Goal: Task Accomplishment & Management: Manage account settings

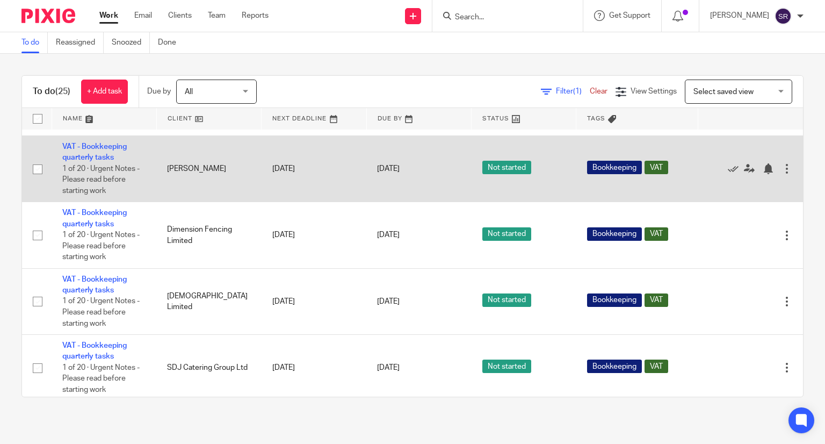
scroll to position [1048, 0]
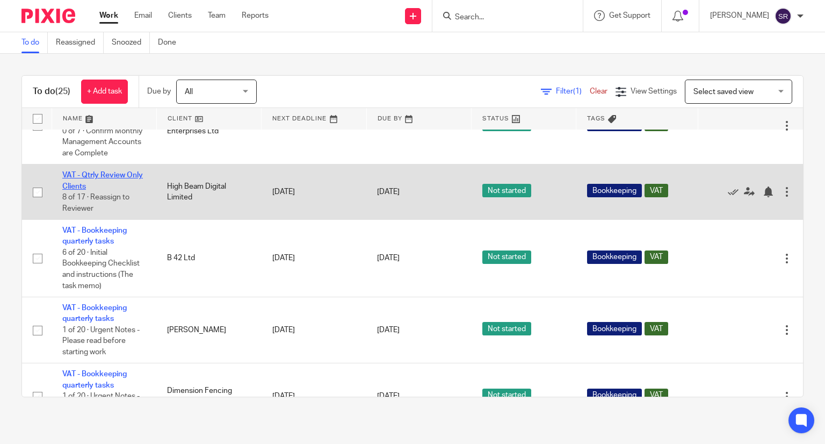
click at [100, 190] on link "VAT - Qtrly Review Only Clients" at bounding box center [102, 180] width 81 height 18
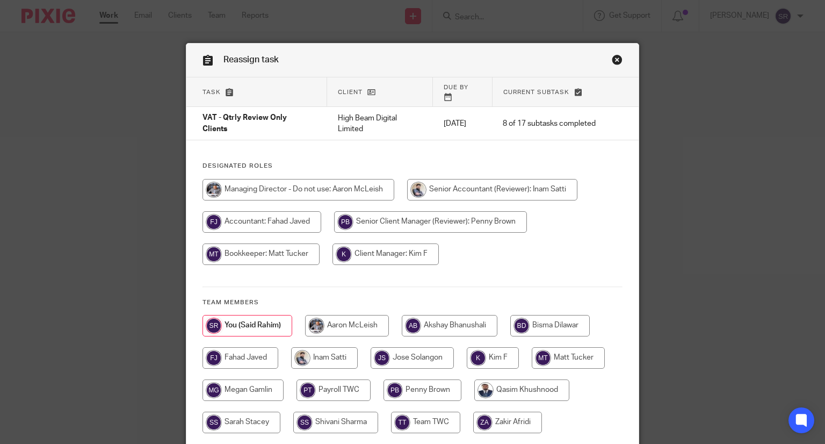
click at [396, 243] on input "radio" at bounding box center [386, 253] width 106 height 21
radio input "true"
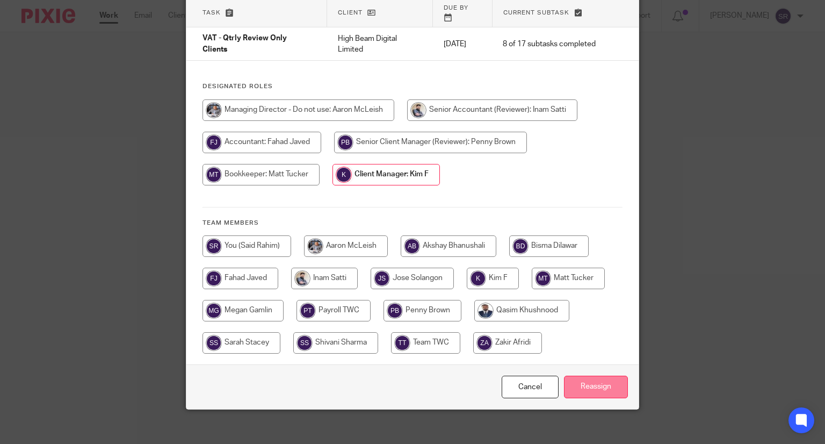
click at [601, 375] on input "Reassign" at bounding box center [596, 386] width 64 height 23
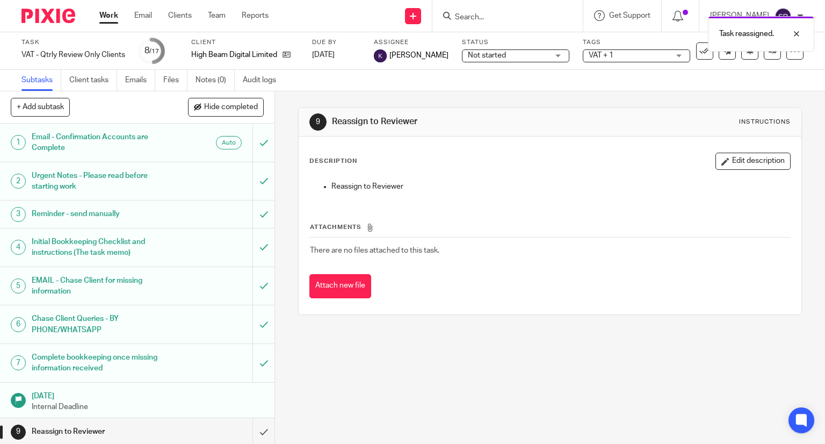
click at [112, 20] on link "Work" at bounding box center [108, 15] width 19 height 11
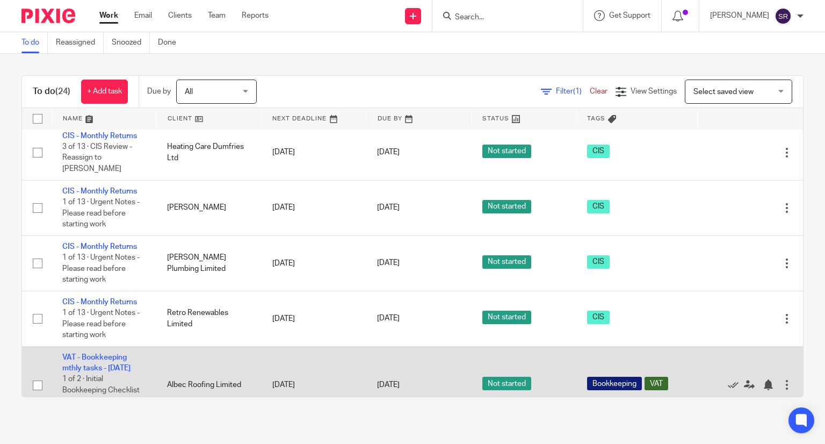
scroll to position [161, 0]
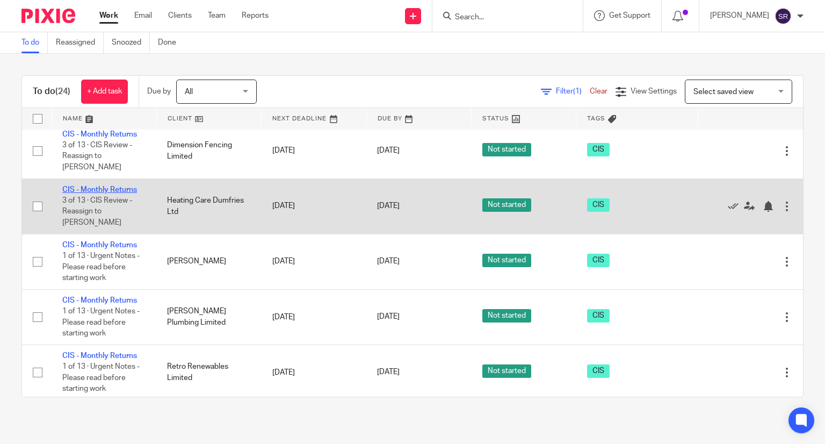
click at [87, 193] on link "CIS - Monthly Returns" at bounding box center [99, 190] width 75 height 8
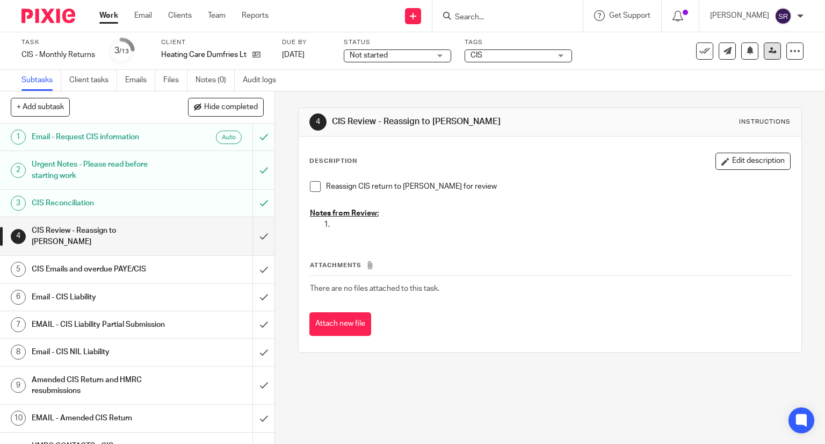
click at [769, 47] on icon at bounding box center [773, 51] width 8 height 8
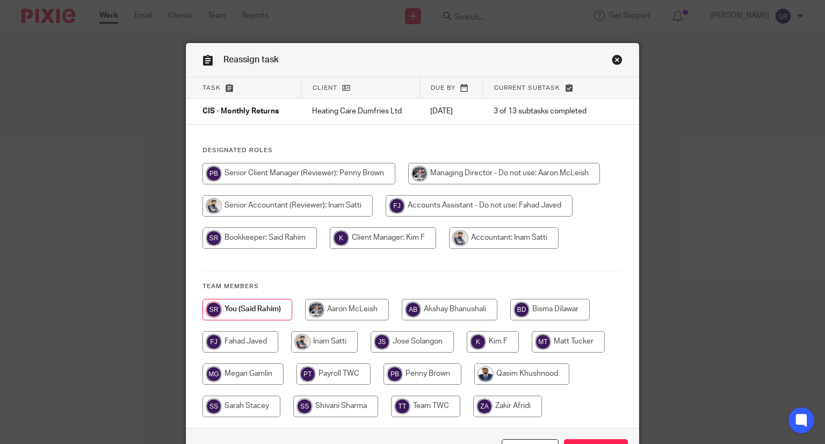
click at [406, 238] on input "radio" at bounding box center [383, 237] width 106 height 21
radio input "true"
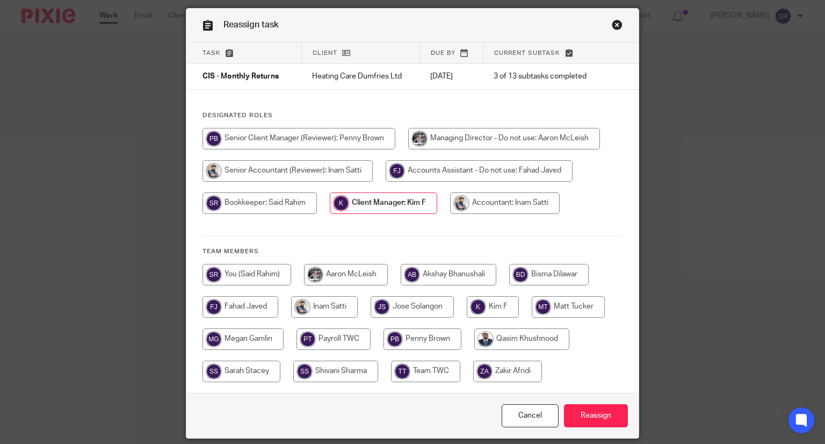
scroll to position [54, 0]
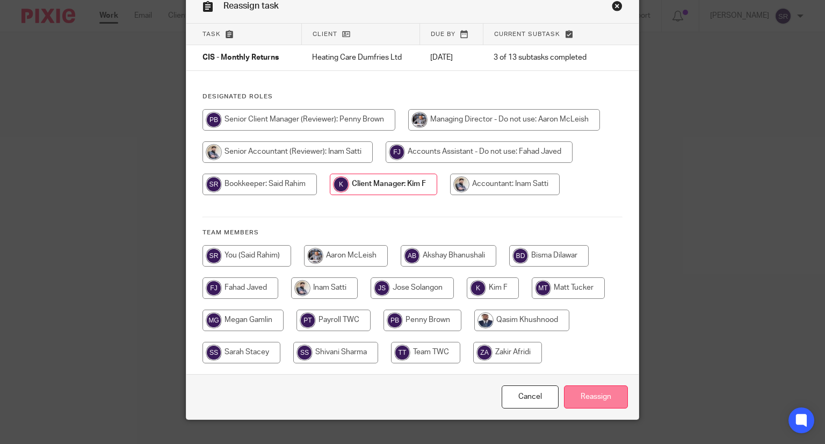
click at [595, 395] on input "Reassign" at bounding box center [596, 396] width 64 height 23
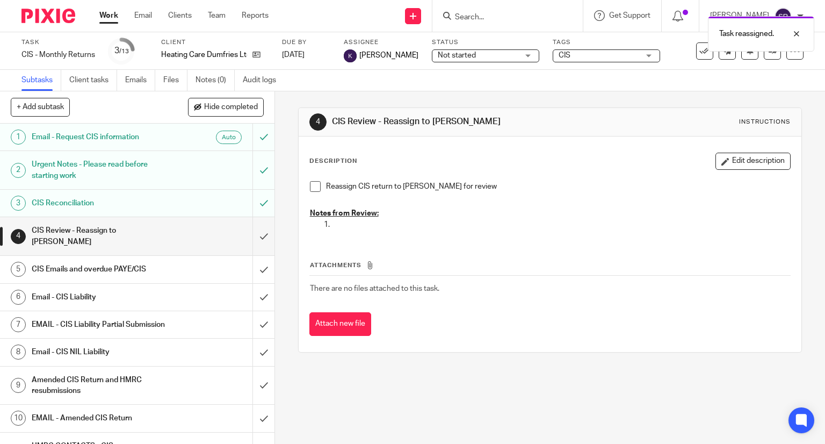
click at [100, 20] on link "Work" at bounding box center [108, 15] width 19 height 11
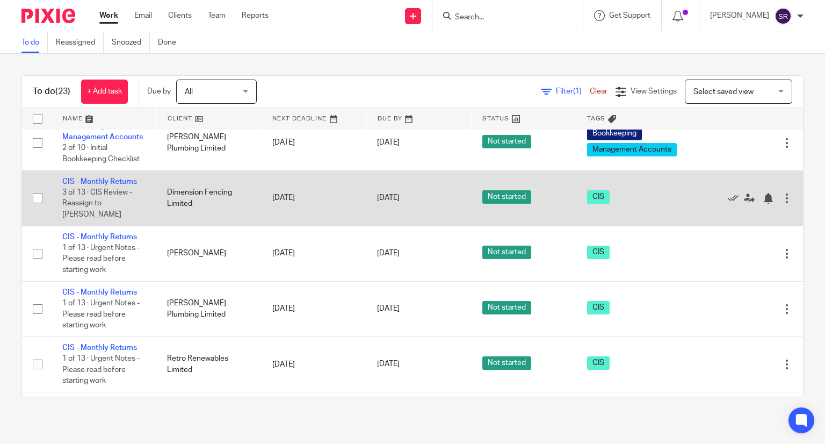
scroll to position [107, 0]
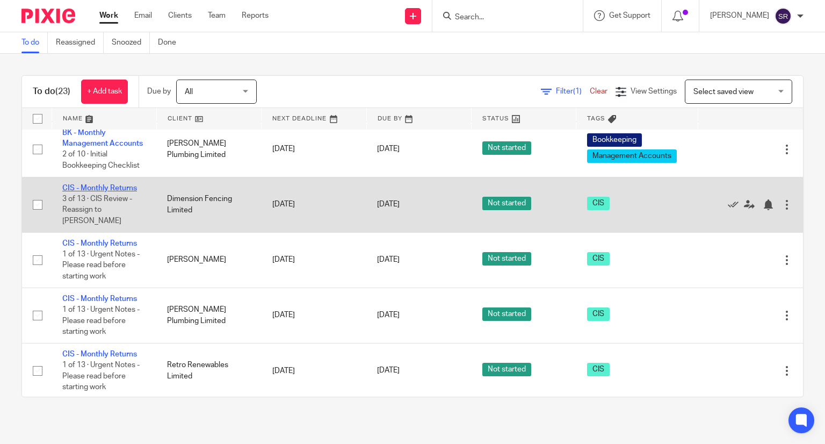
click at [97, 192] on link "CIS - Monthly Returns" at bounding box center [99, 188] width 75 height 8
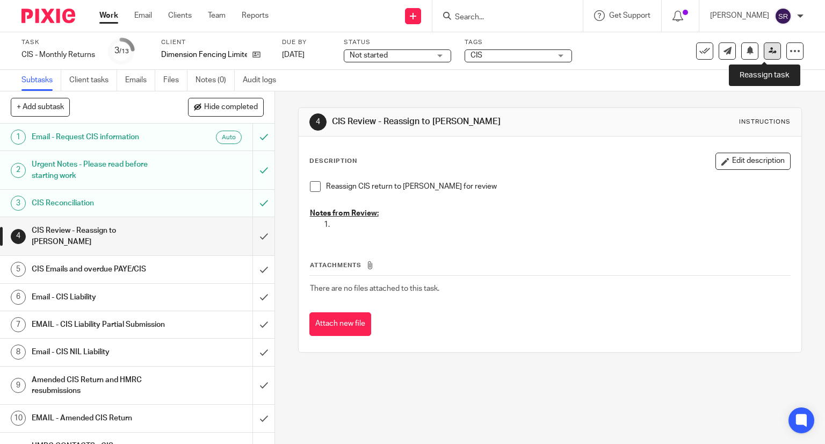
click at [765, 55] on link at bounding box center [772, 50] width 17 height 17
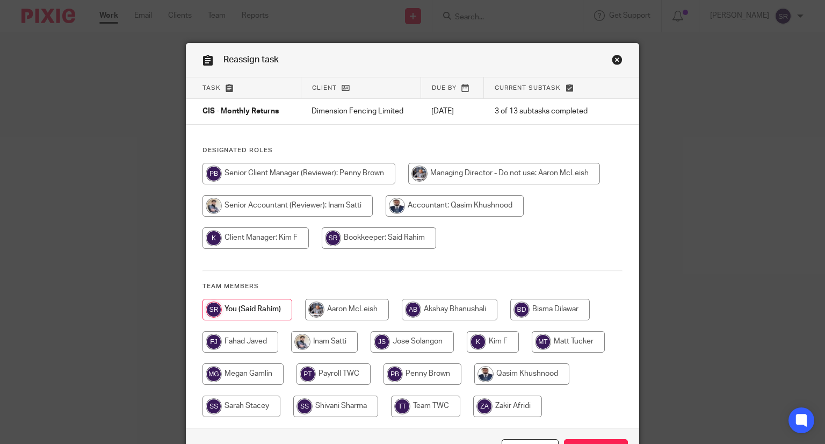
click at [288, 240] on input "radio" at bounding box center [256, 237] width 106 height 21
radio input "true"
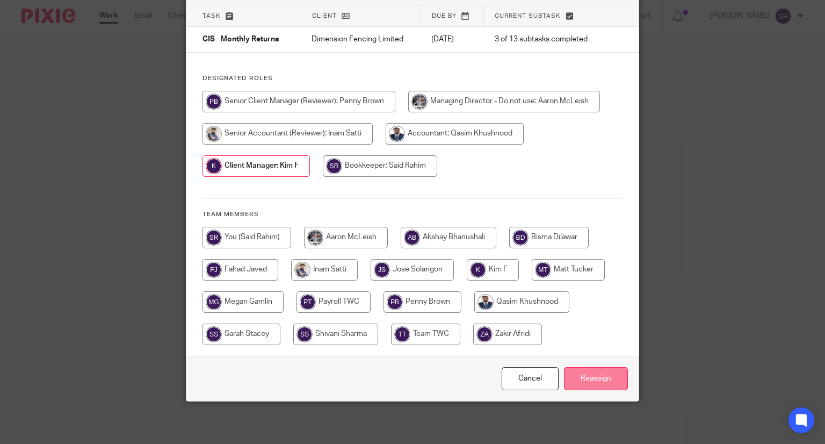
click at [606, 371] on input "Reassign" at bounding box center [596, 378] width 64 height 23
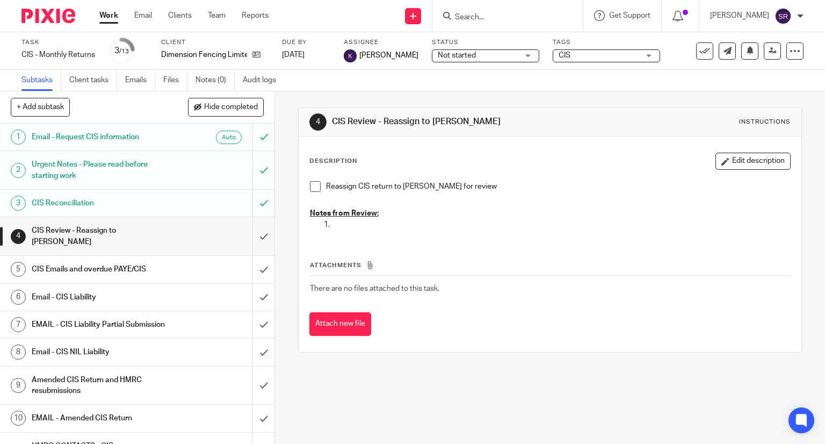
click at [109, 21] on link "Work" at bounding box center [108, 15] width 19 height 11
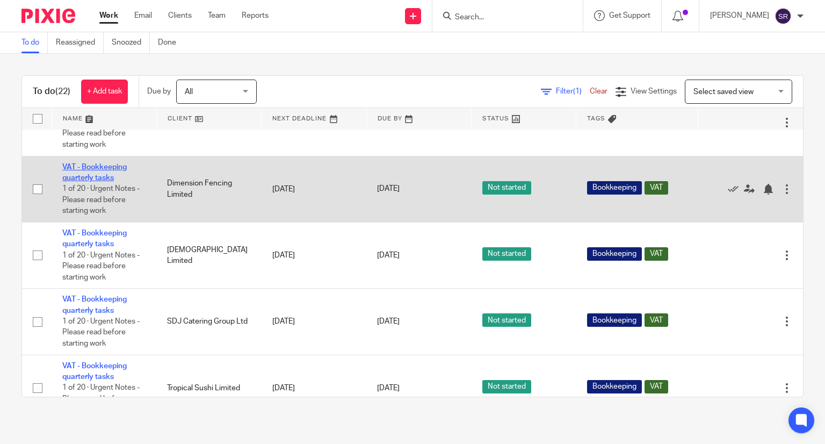
scroll to position [1064, 0]
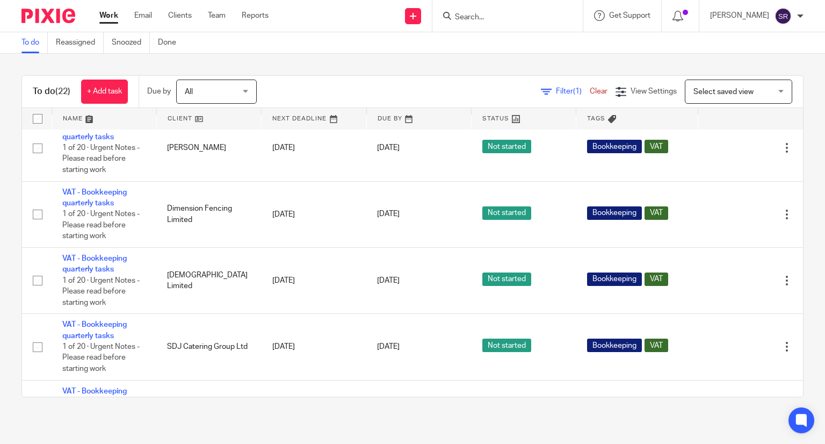
click at [90, 63] on link "VAT - Bookkeeping quarterly tasks" at bounding box center [94, 54] width 64 height 18
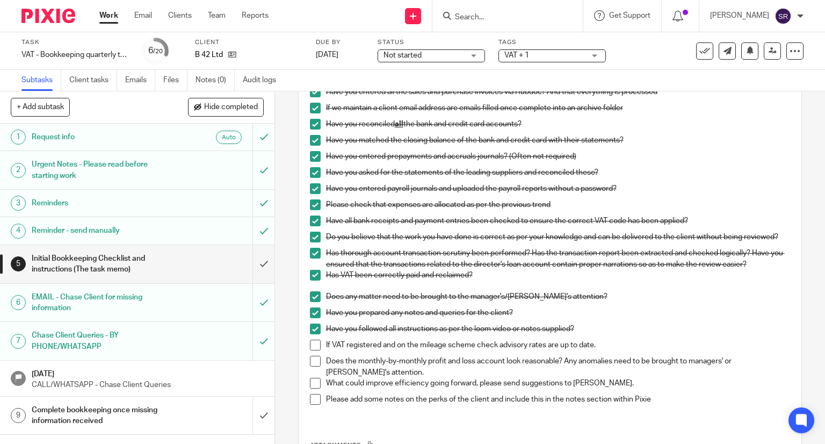
scroll to position [215, 0]
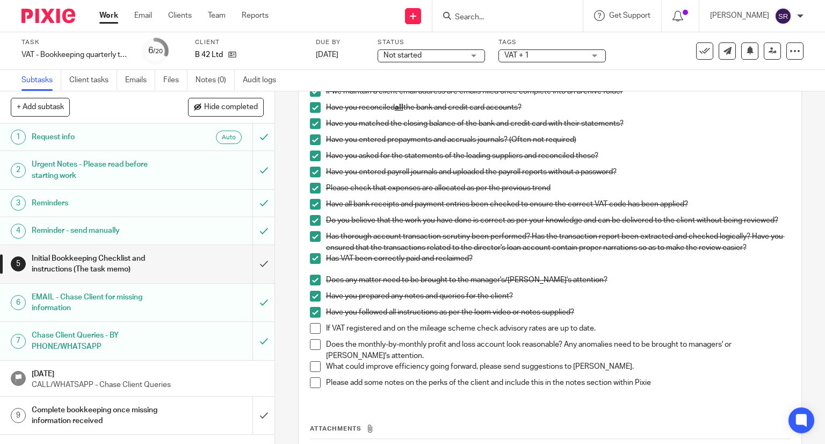
click at [312, 333] on span at bounding box center [315, 328] width 11 height 11
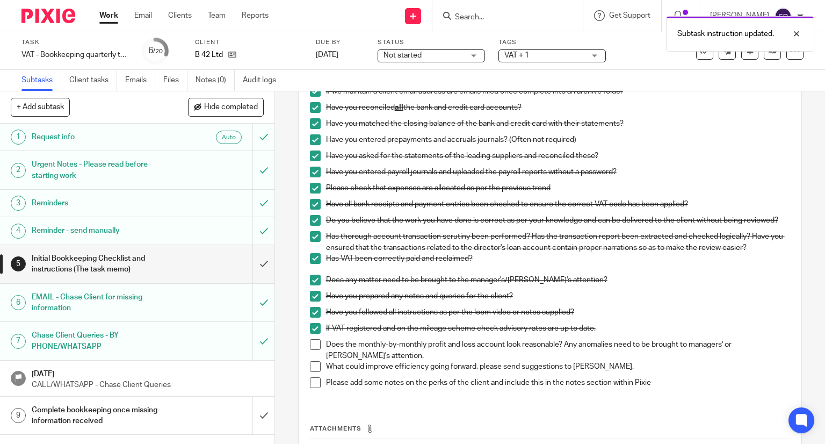
click at [314, 350] on span at bounding box center [315, 344] width 11 height 11
click at [311, 368] on span at bounding box center [315, 366] width 11 height 11
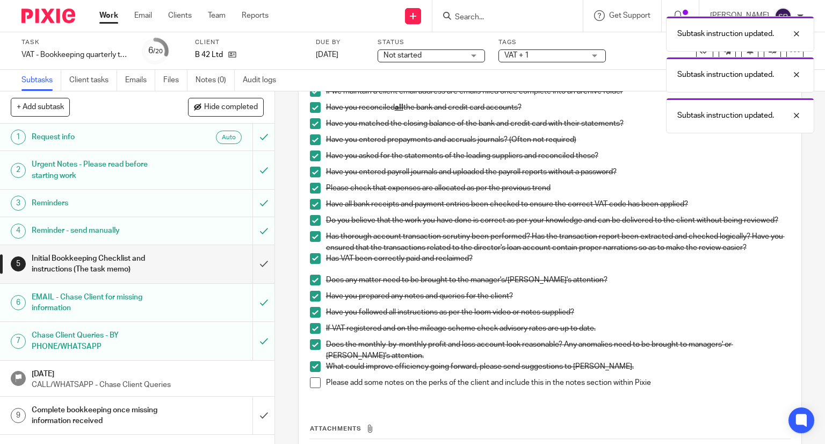
click at [317, 385] on li "Please add some notes on the perks of the client and include this in the notes …" at bounding box center [550, 385] width 481 height 16
click at [314, 387] on span at bounding box center [315, 382] width 11 height 11
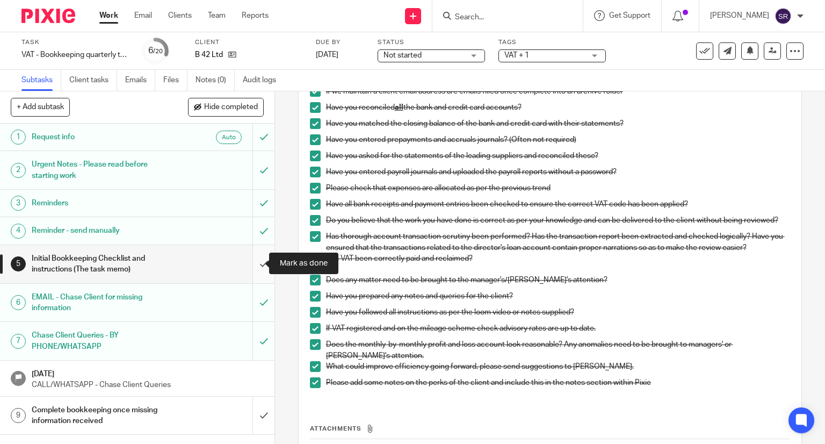
click at [257, 263] on input "submit" at bounding box center [137, 264] width 274 height 38
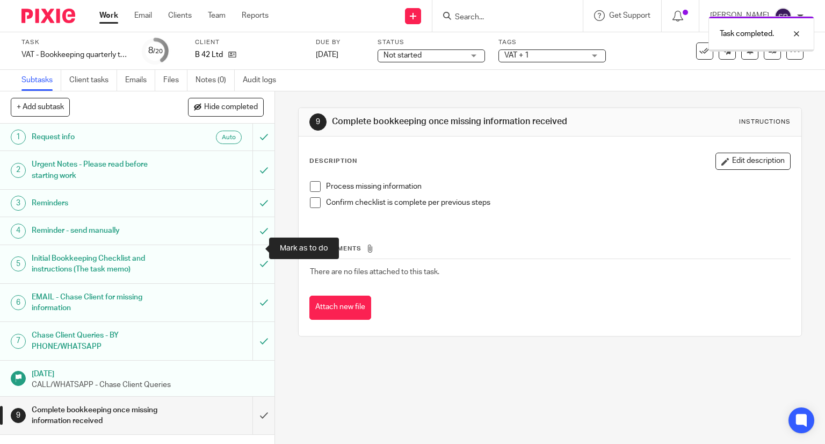
scroll to position [54, 0]
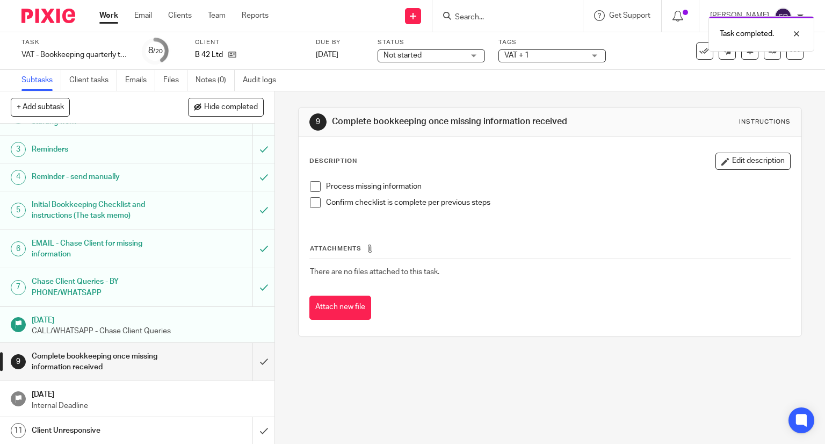
click at [310, 191] on span at bounding box center [315, 186] width 11 height 11
click at [310, 203] on span at bounding box center [315, 202] width 11 height 11
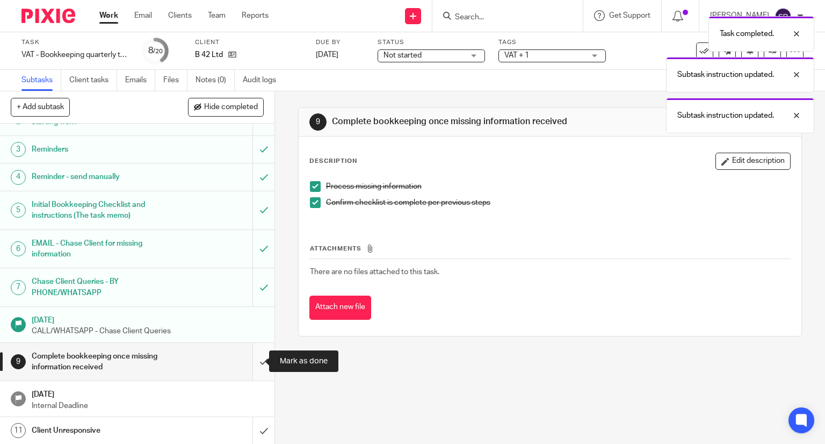
click at [255, 362] on input "submit" at bounding box center [137, 362] width 274 height 38
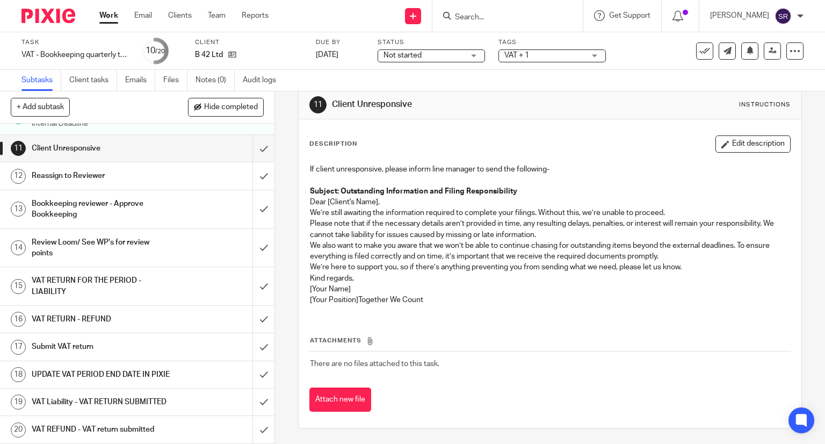
scroll to position [356, 0]
click at [769, 54] on icon at bounding box center [773, 51] width 8 height 8
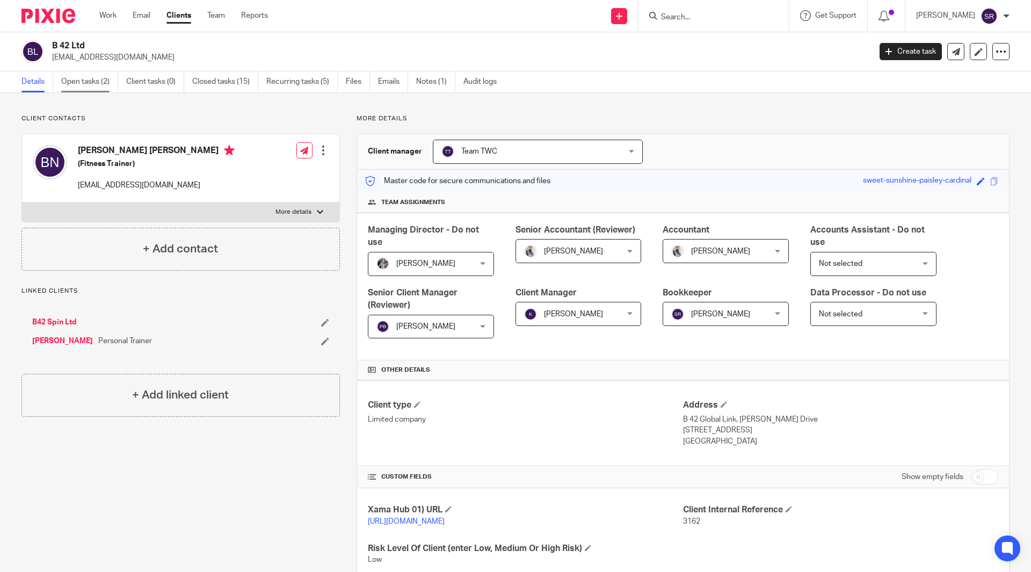
click at [103, 89] on link "Open tasks (2)" at bounding box center [89, 81] width 57 height 21
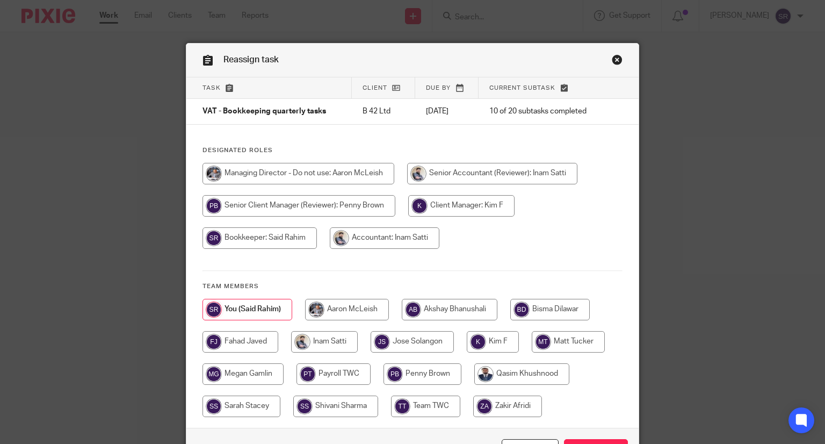
click at [471, 205] on input "radio" at bounding box center [461, 205] width 106 height 21
radio input "true"
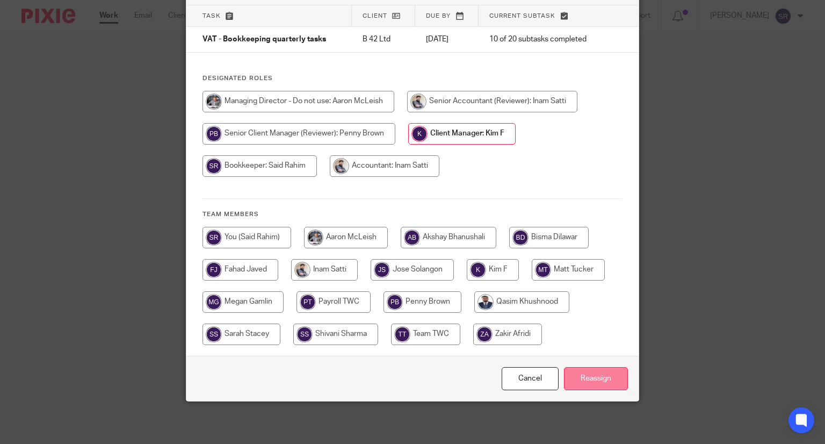
click at [575, 368] on input "Reassign" at bounding box center [596, 378] width 64 height 23
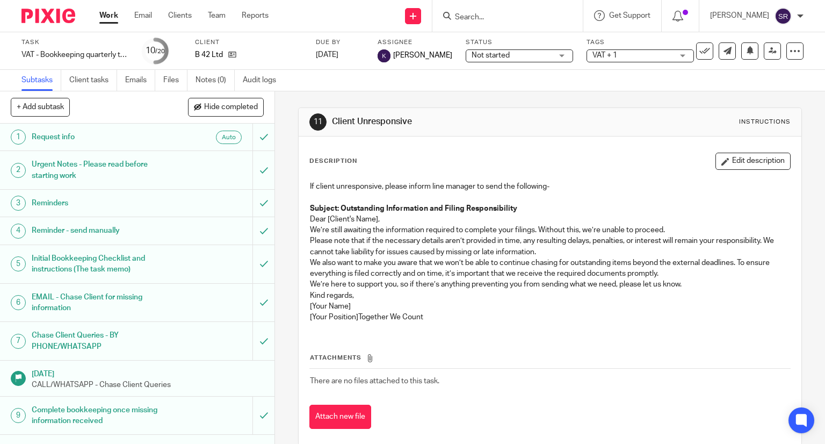
click at [108, 15] on link "Work" at bounding box center [108, 15] width 19 height 11
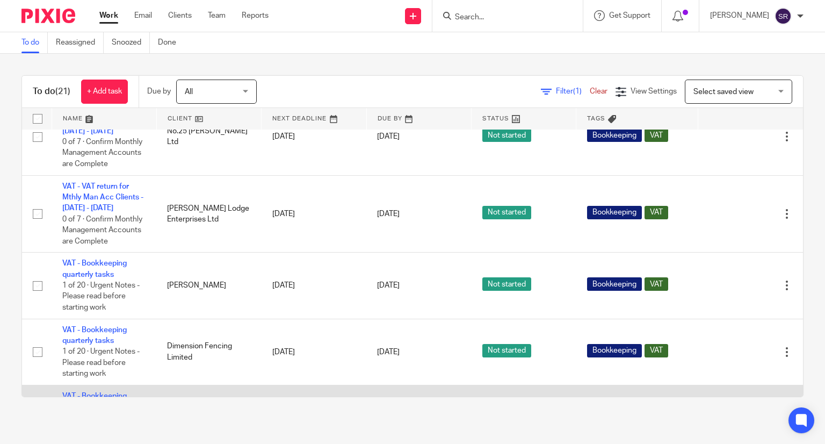
scroll to position [825, 0]
